Goal: Communication & Community: Connect with others

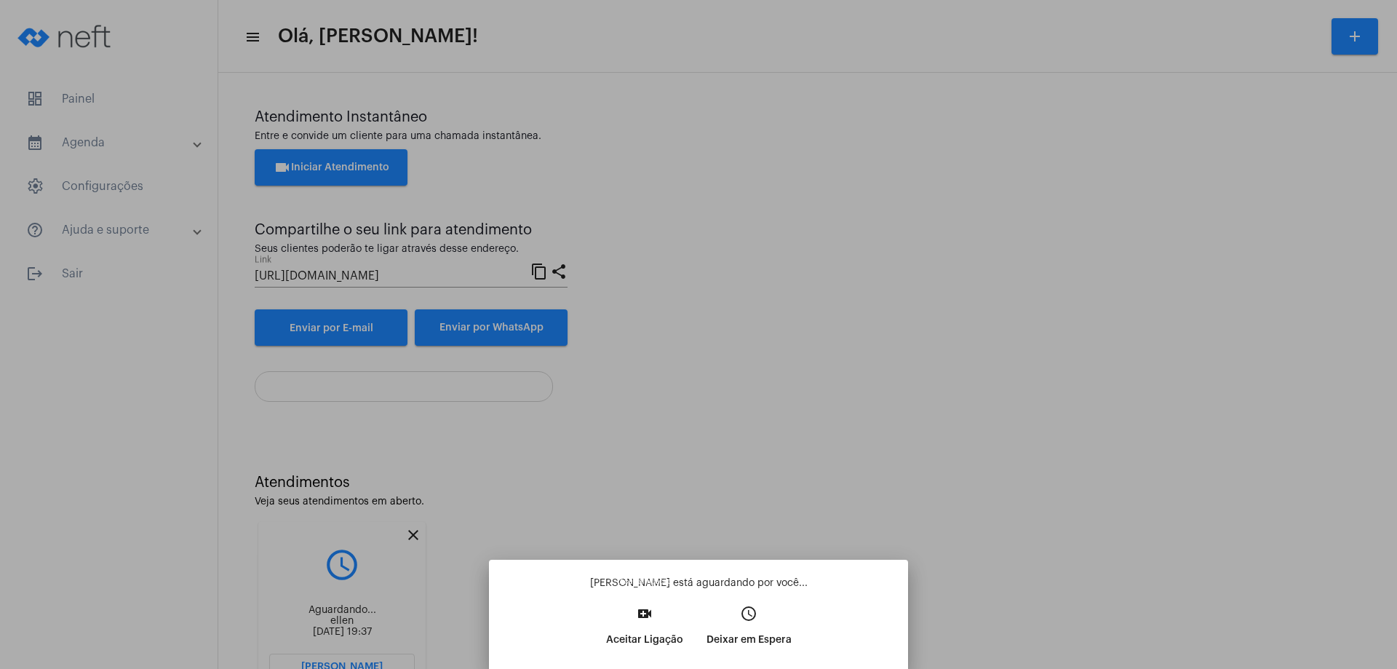
click at [645, 617] on mat-icon "video_call" at bounding box center [644, 613] width 17 height 17
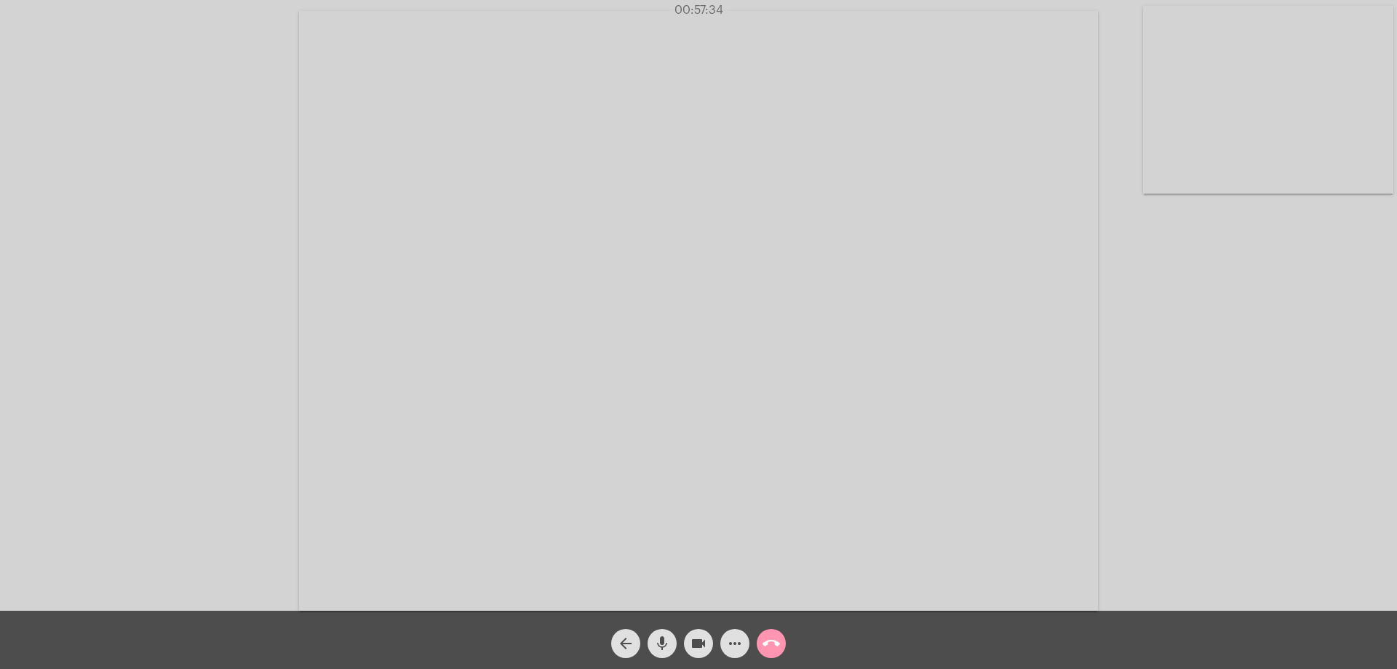
click at [625, 637] on mat-icon "arrow_back" at bounding box center [625, 642] width 17 height 17
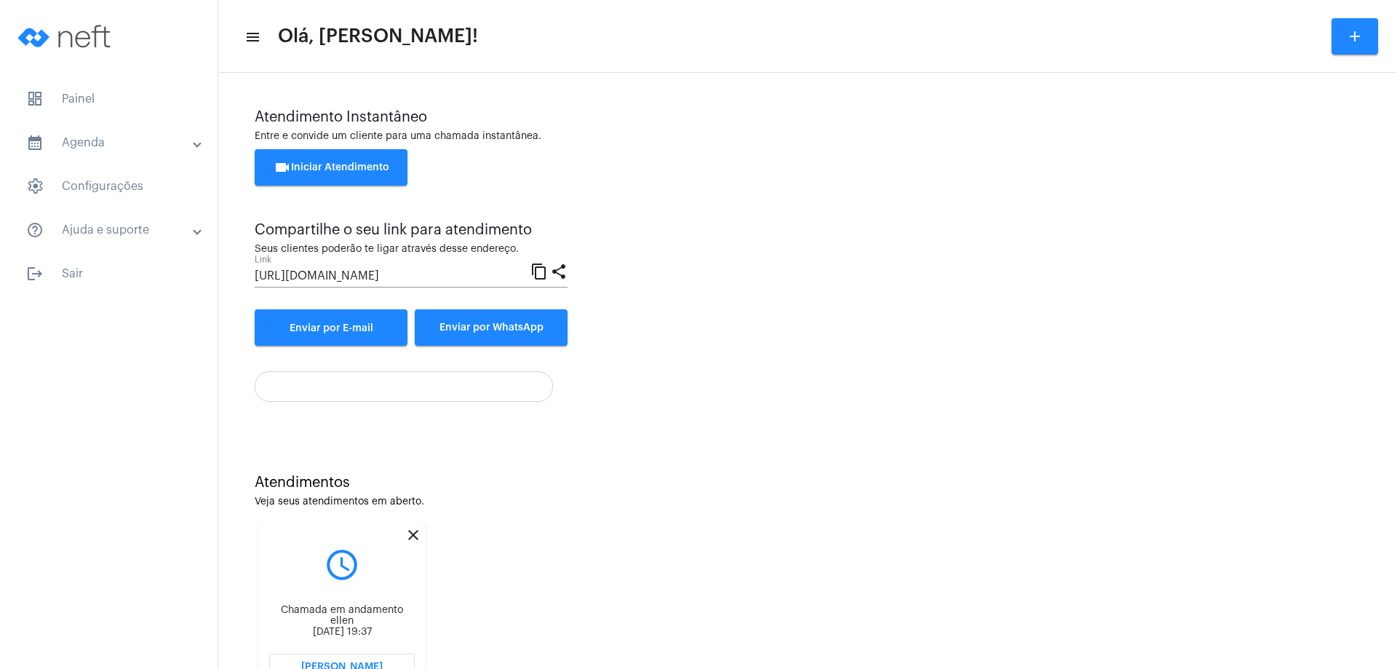
click at [411, 533] on mat-icon "close" at bounding box center [413, 534] width 17 height 17
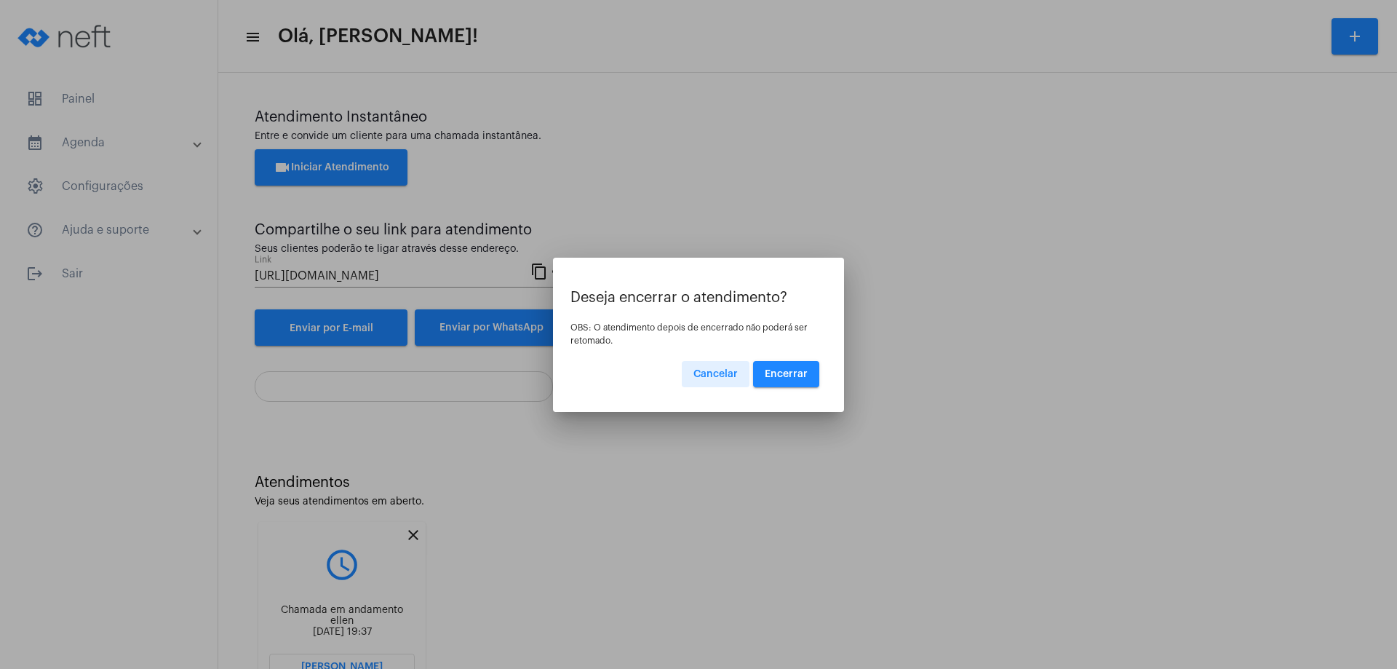
click at [785, 369] on span "Encerrar" at bounding box center [786, 374] width 43 height 10
